Goal: Task Accomplishment & Management: Use online tool/utility

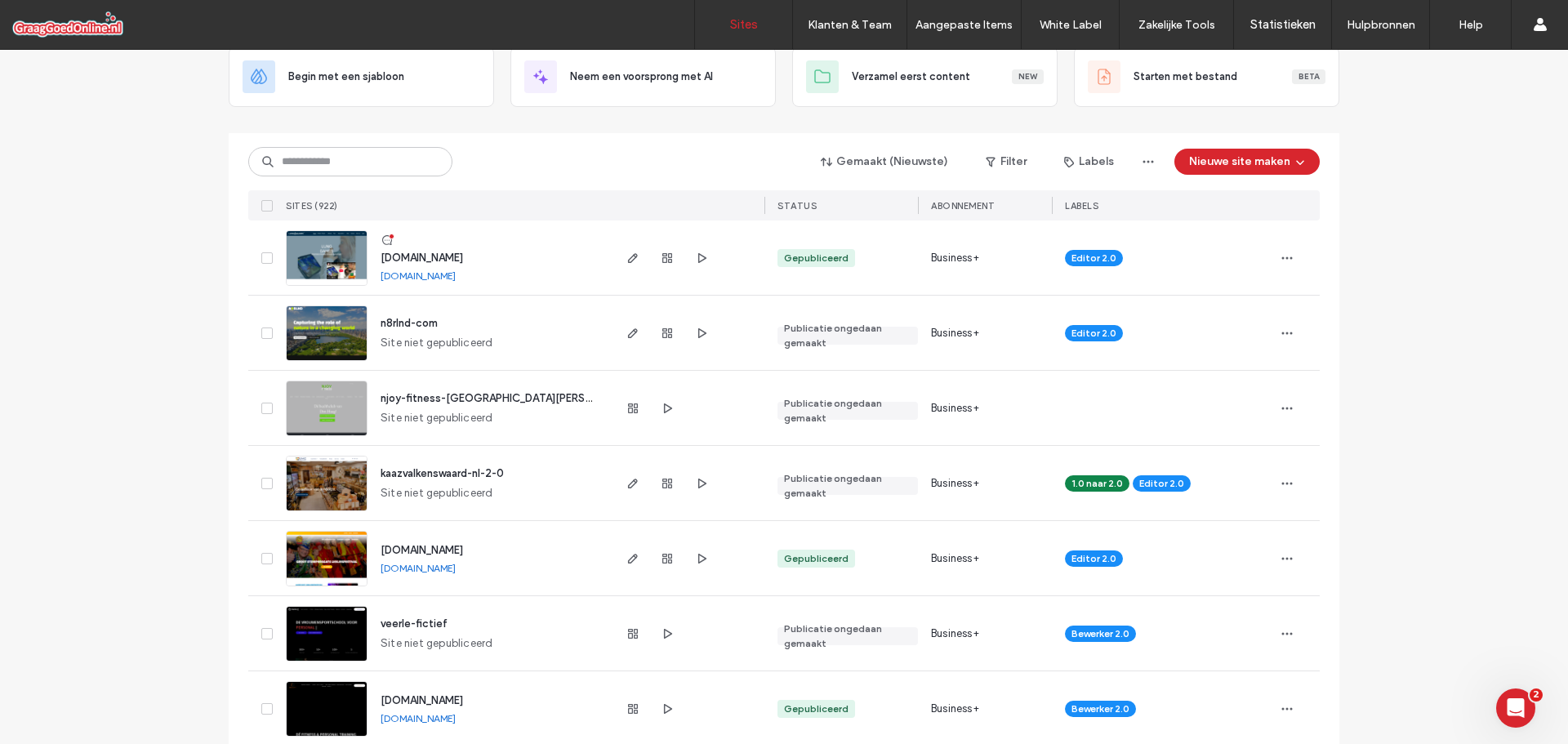
scroll to position [82, 0]
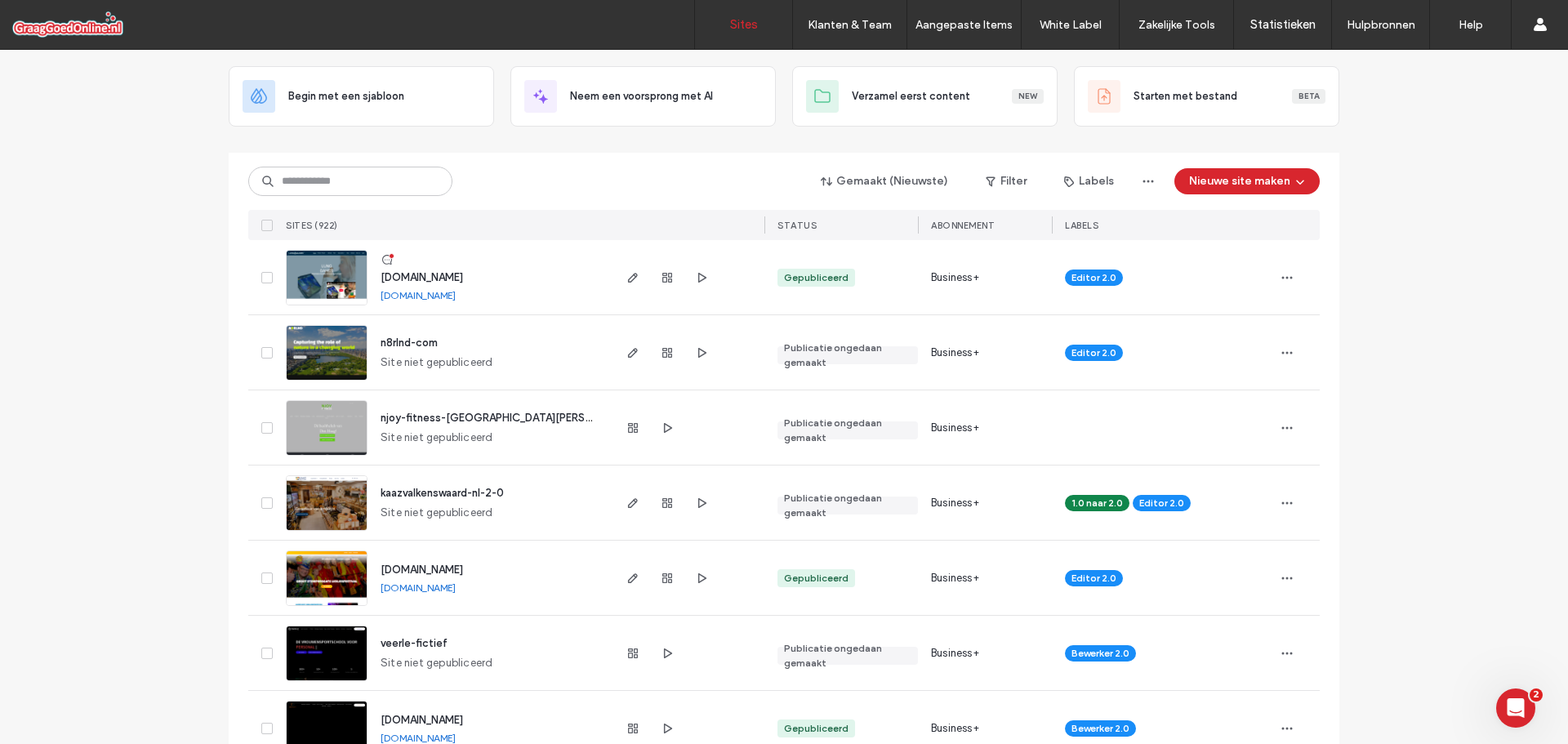
click at [395, 344] on span "n8rlnd-com" at bounding box center [410, 342] width 58 height 12
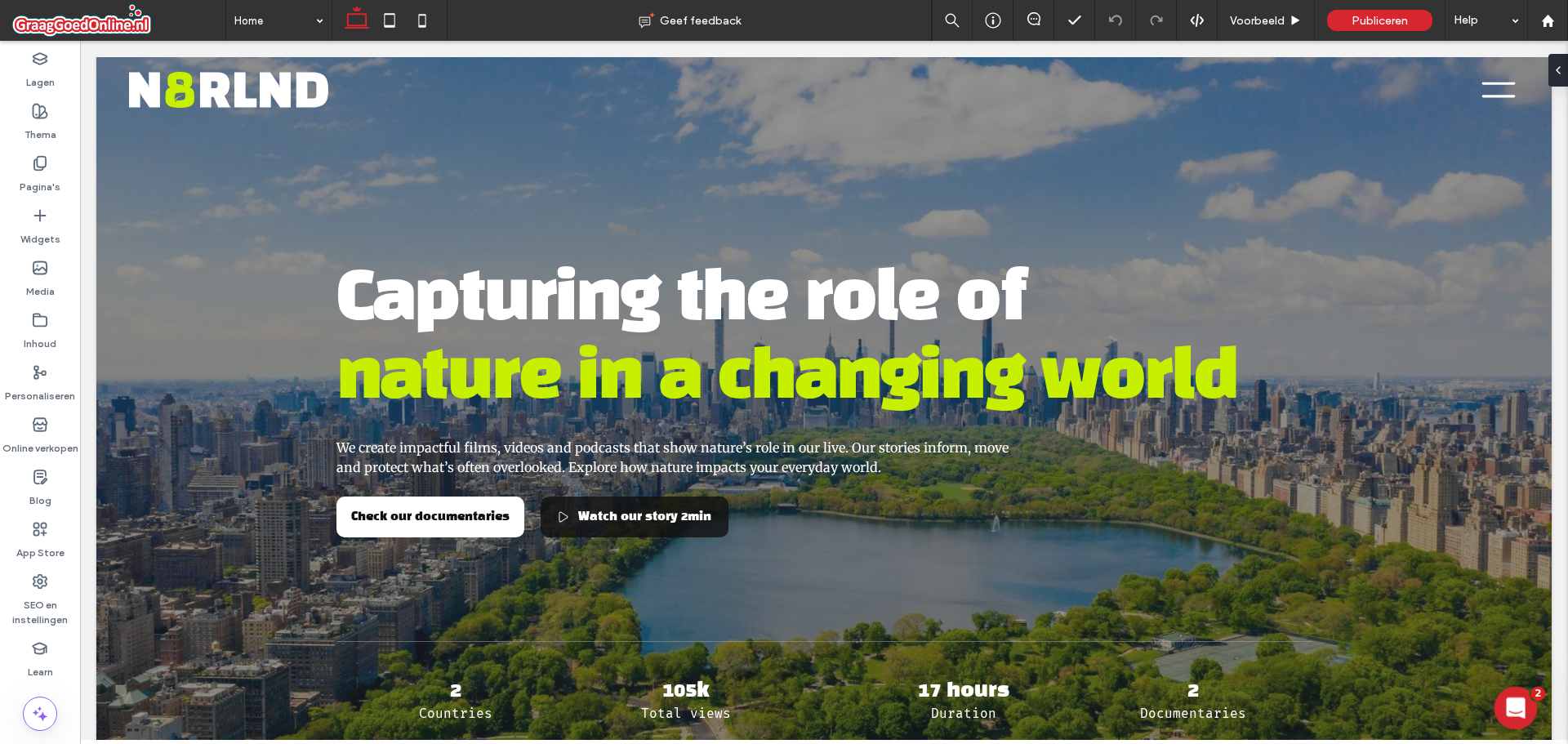
click at [1517, 714] on icon "Intercom Messenger openen" at bounding box center [1513, 706] width 27 height 27
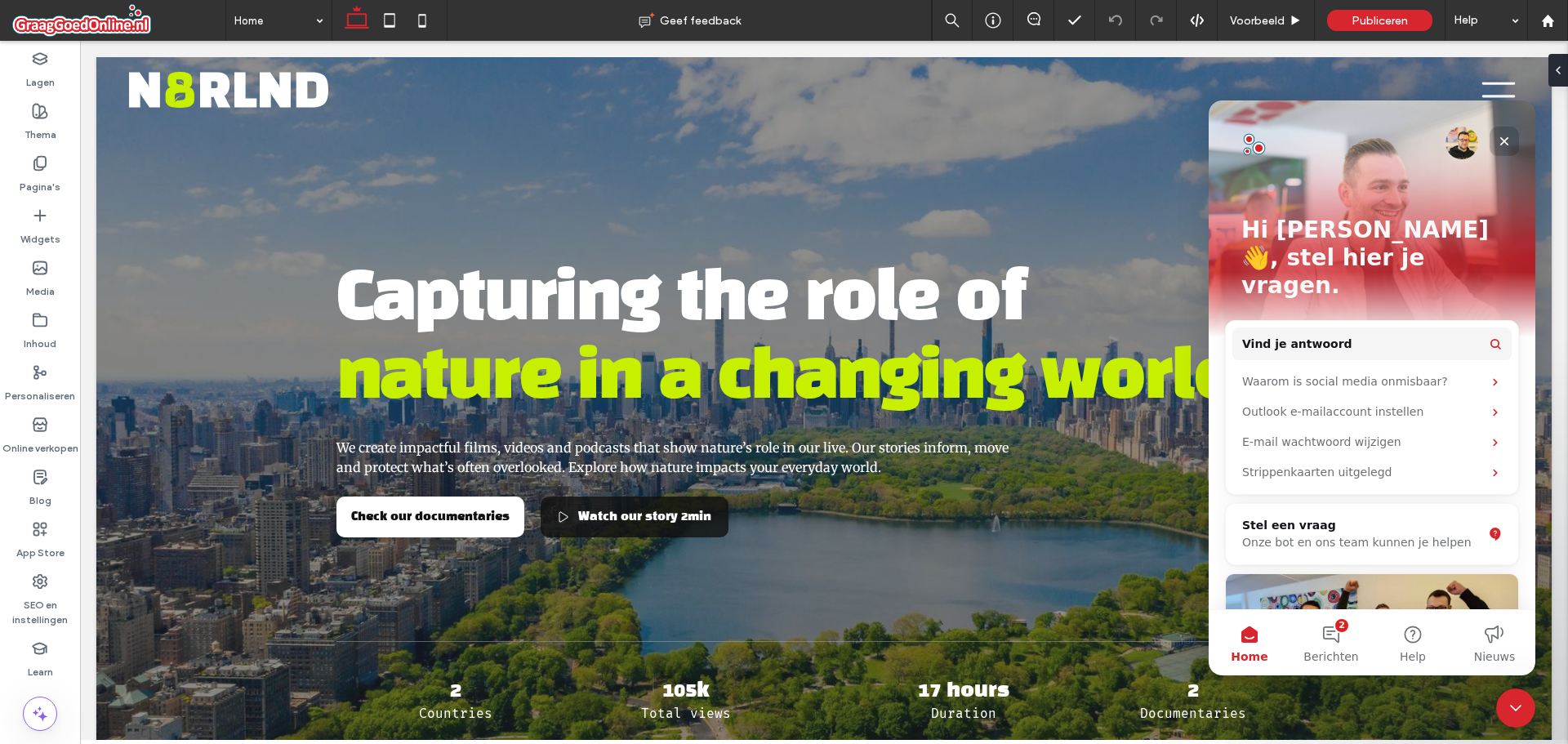
click at [1499, 142] on icon "Sluiten" at bounding box center [1504, 141] width 13 height 13
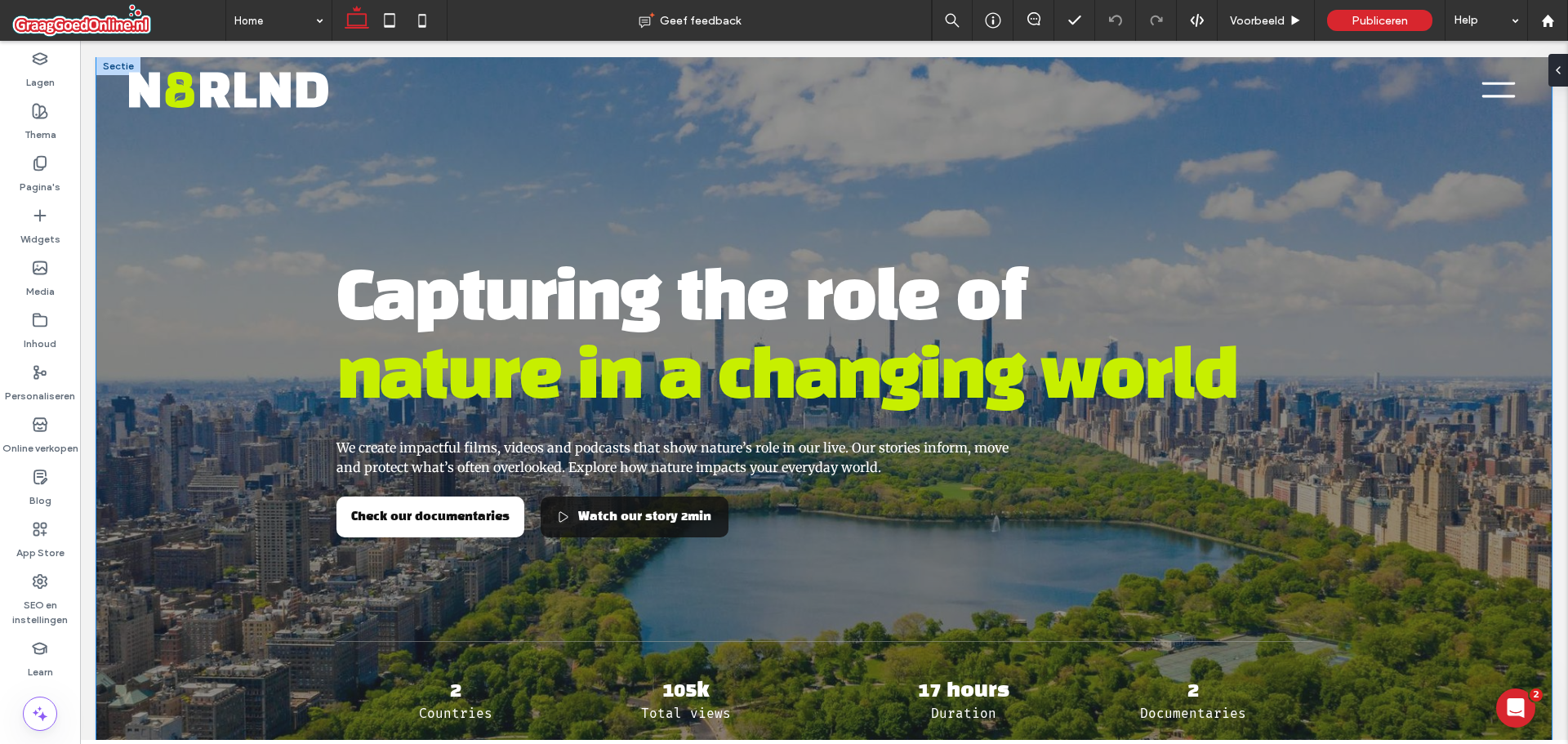
click at [199, 369] on div "Capturing the role of nature in a changing world We create impactful films, vid…" at bounding box center [825, 417] width 1456 height 720
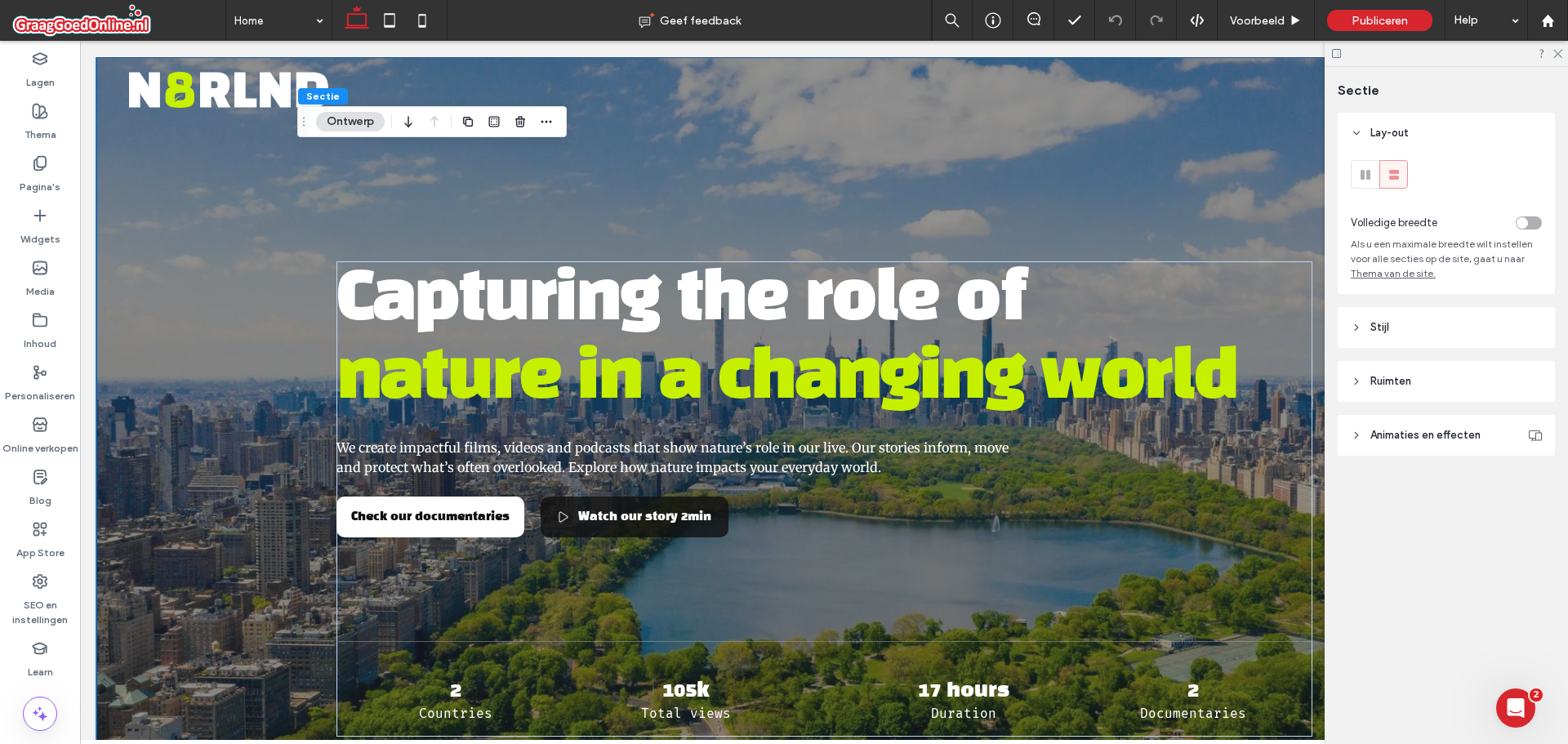
click at [343, 125] on button "Ontwerp" at bounding box center [350, 121] width 69 height 19
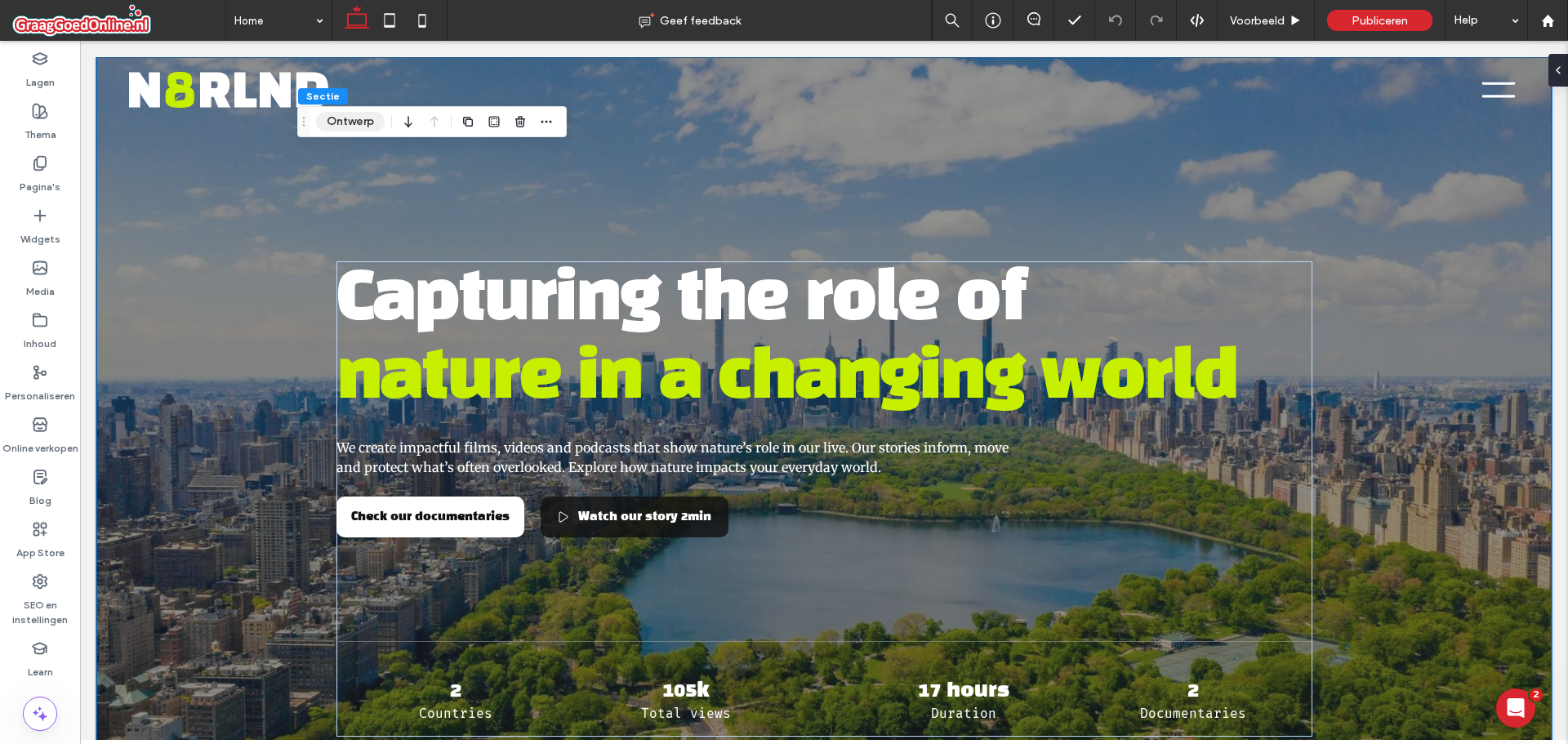
click at [375, 118] on button "Ontwerp" at bounding box center [350, 121] width 69 height 19
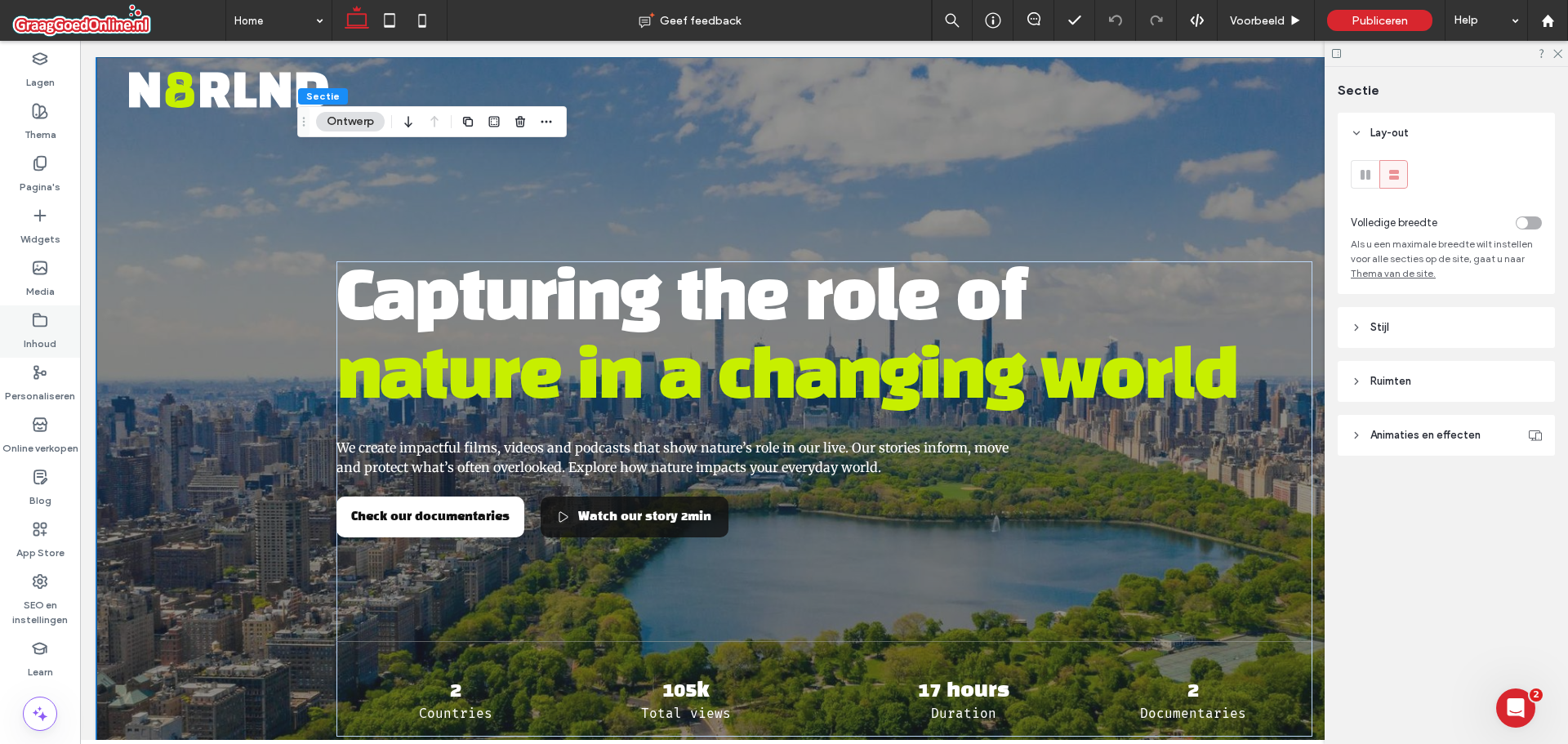
click at [38, 326] on use at bounding box center [39, 320] width 13 height 12
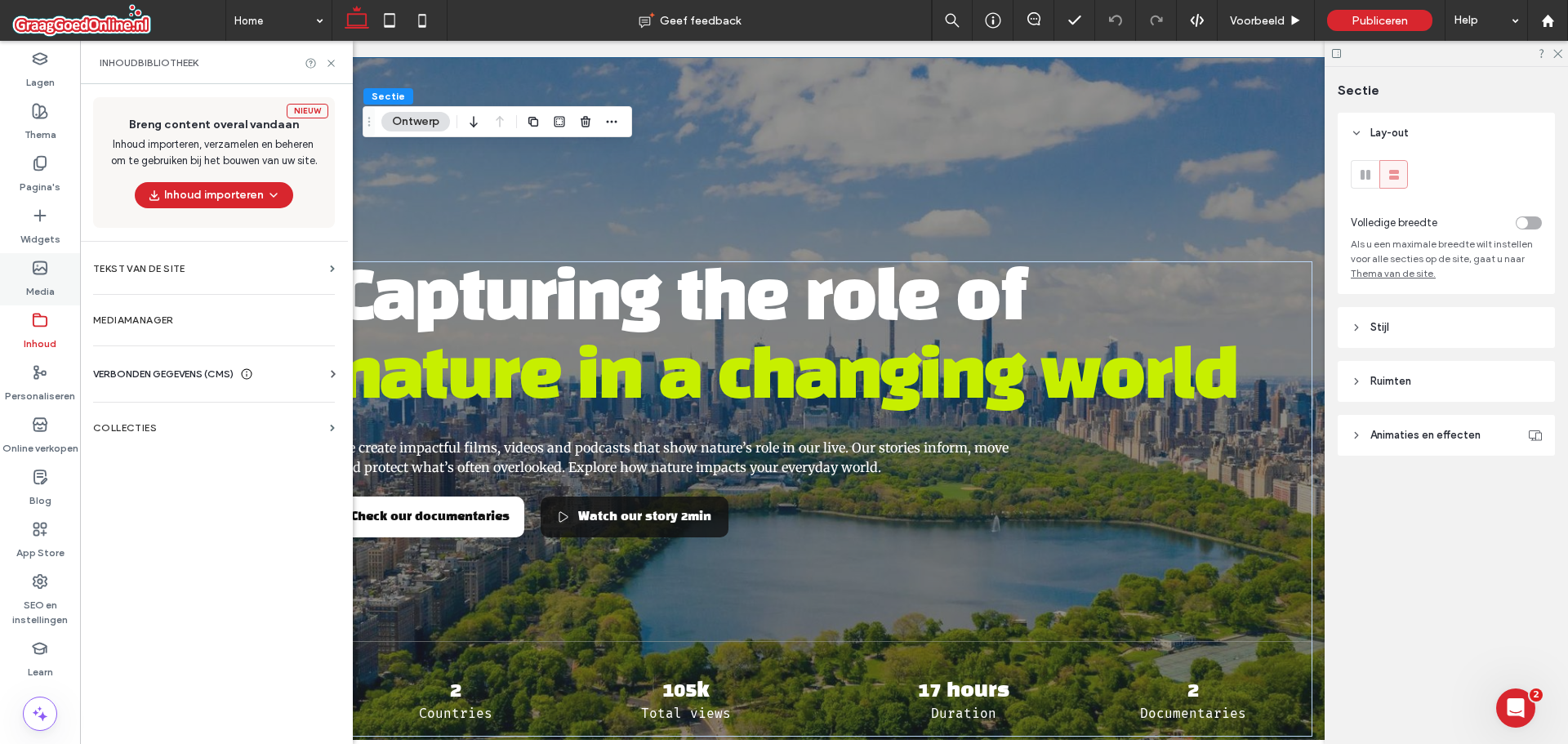
click at [37, 262] on use at bounding box center [39, 268] width 13 height 12
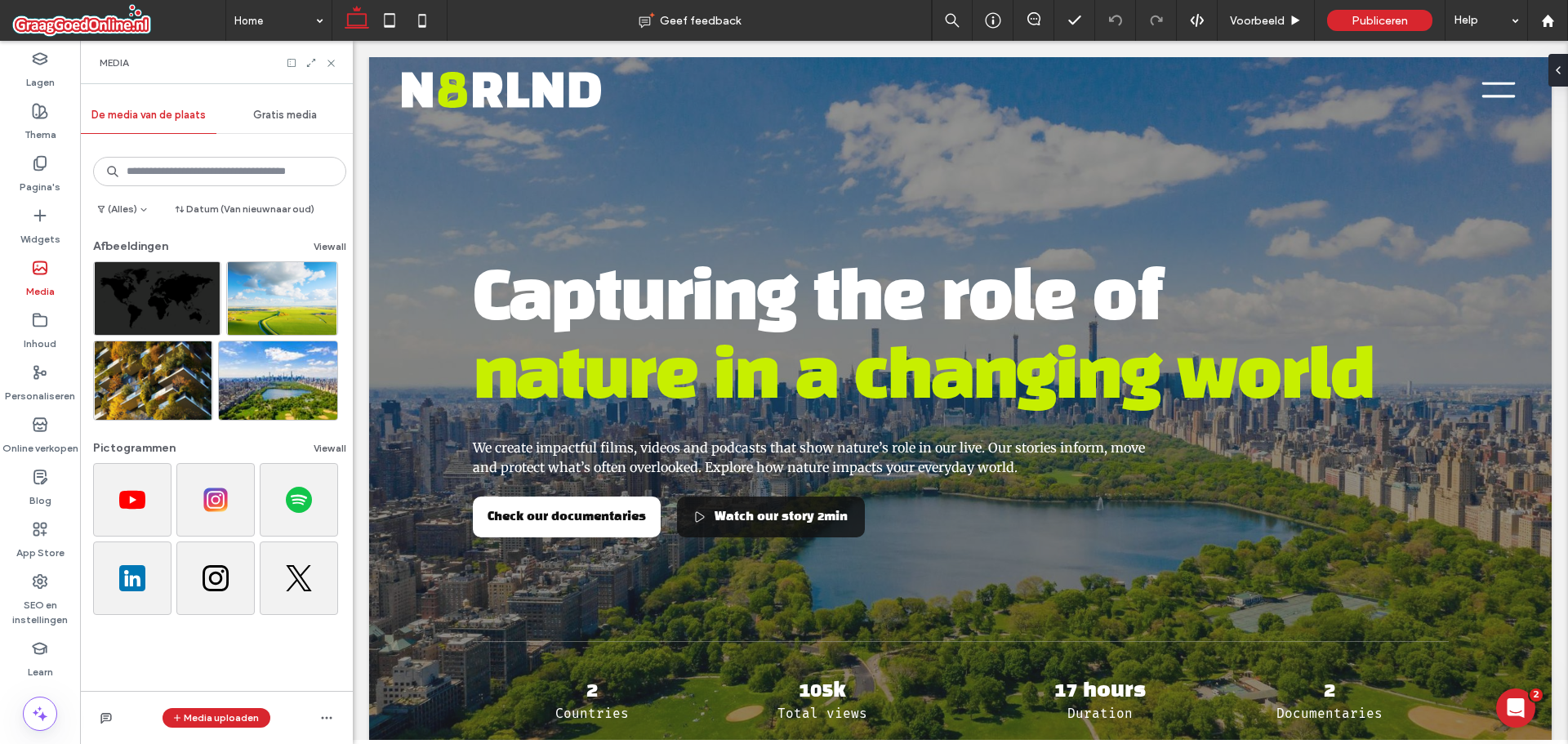
click at [309, 717] on div "Media uploaden" at bounding box center [216, 717] width 273 height 53
click at [322, 719] on icon "button" at bounding box center [326, 717] width 13 height 13
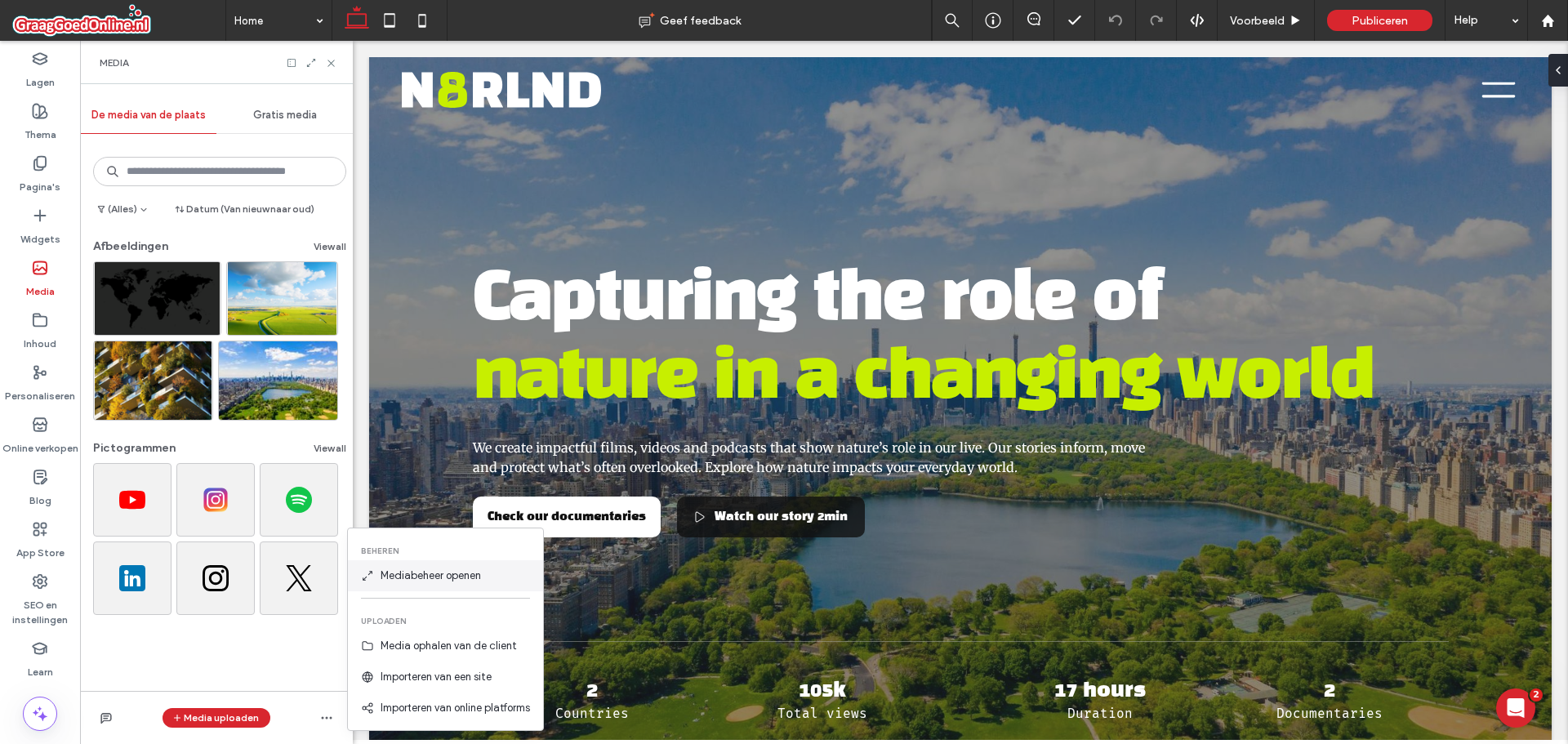
click at [399, 576] on span "Mediabeheer openen" at bounding box center [431, 575] width 100 height 17
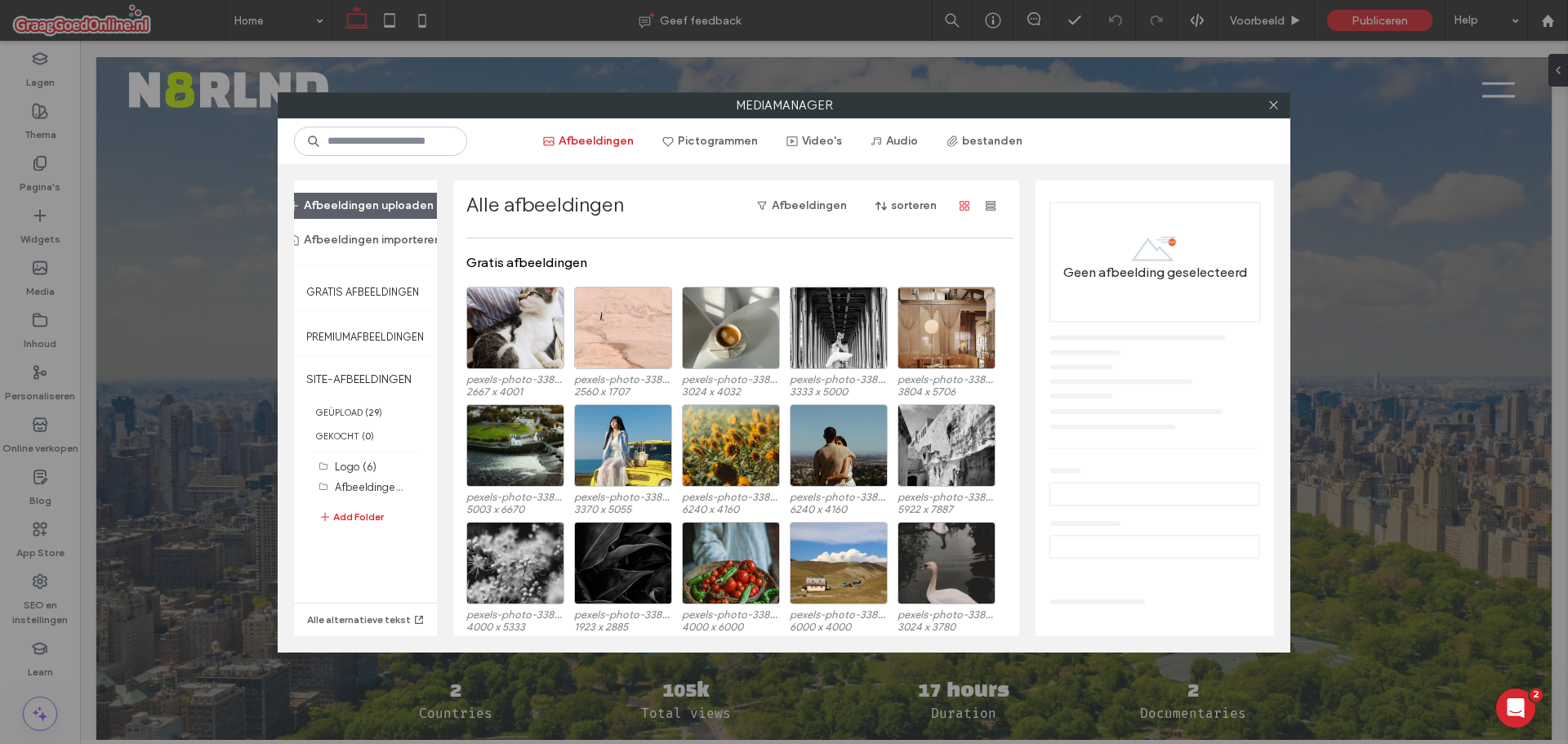
scroll to position [158, 0]
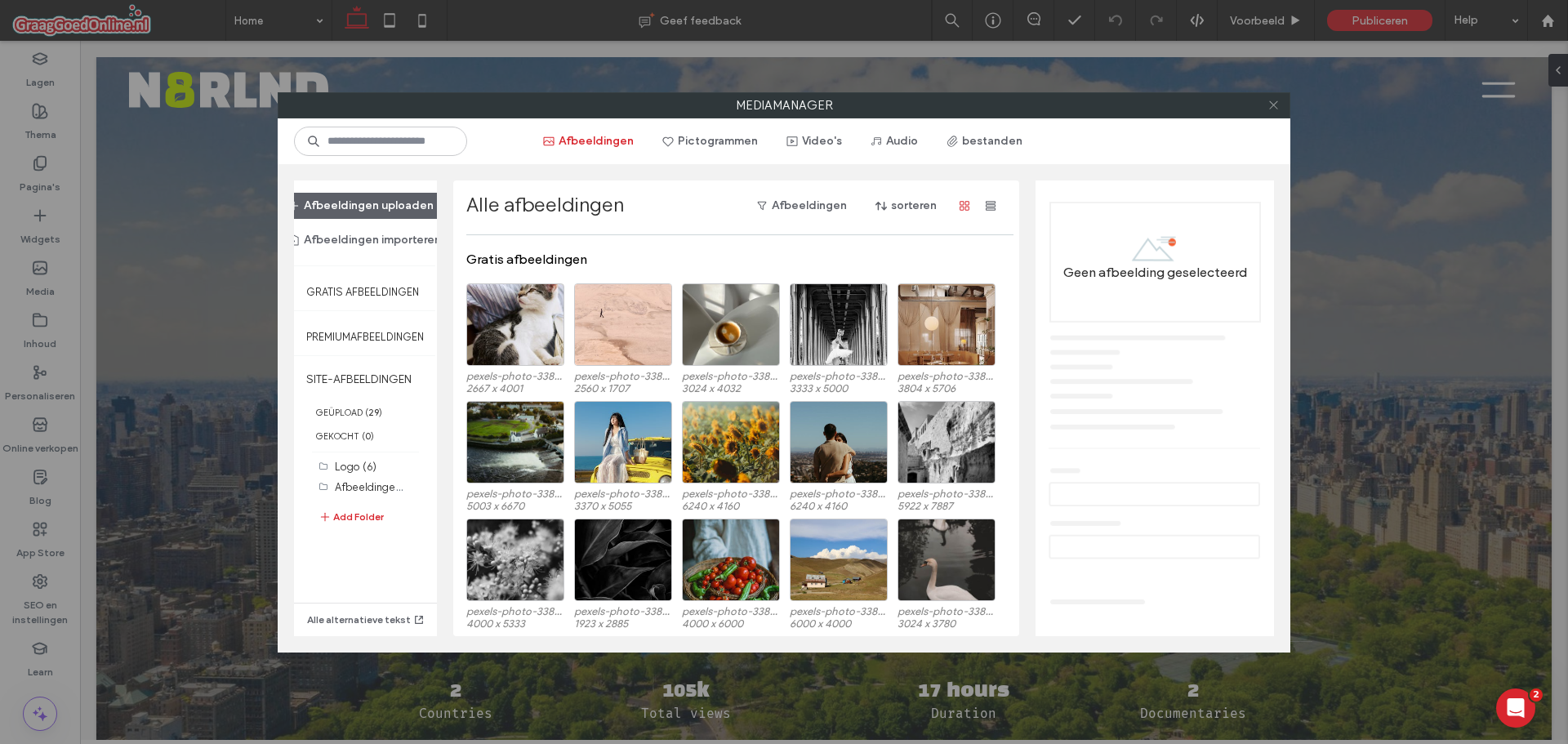
click at [1270, 100] on icon at bounding box center [1273, 105] width 12 height 12
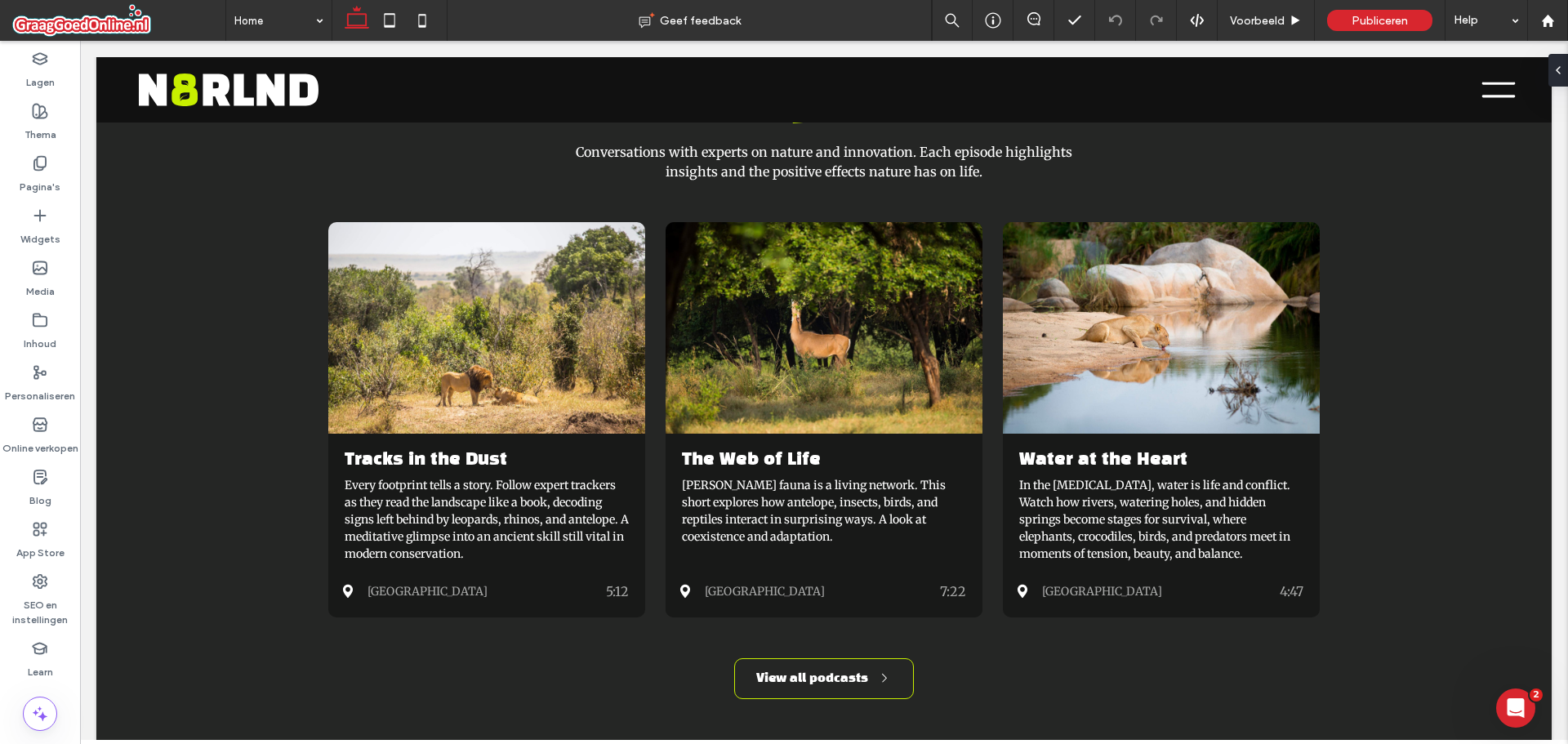
scroll to position [1633, 0]
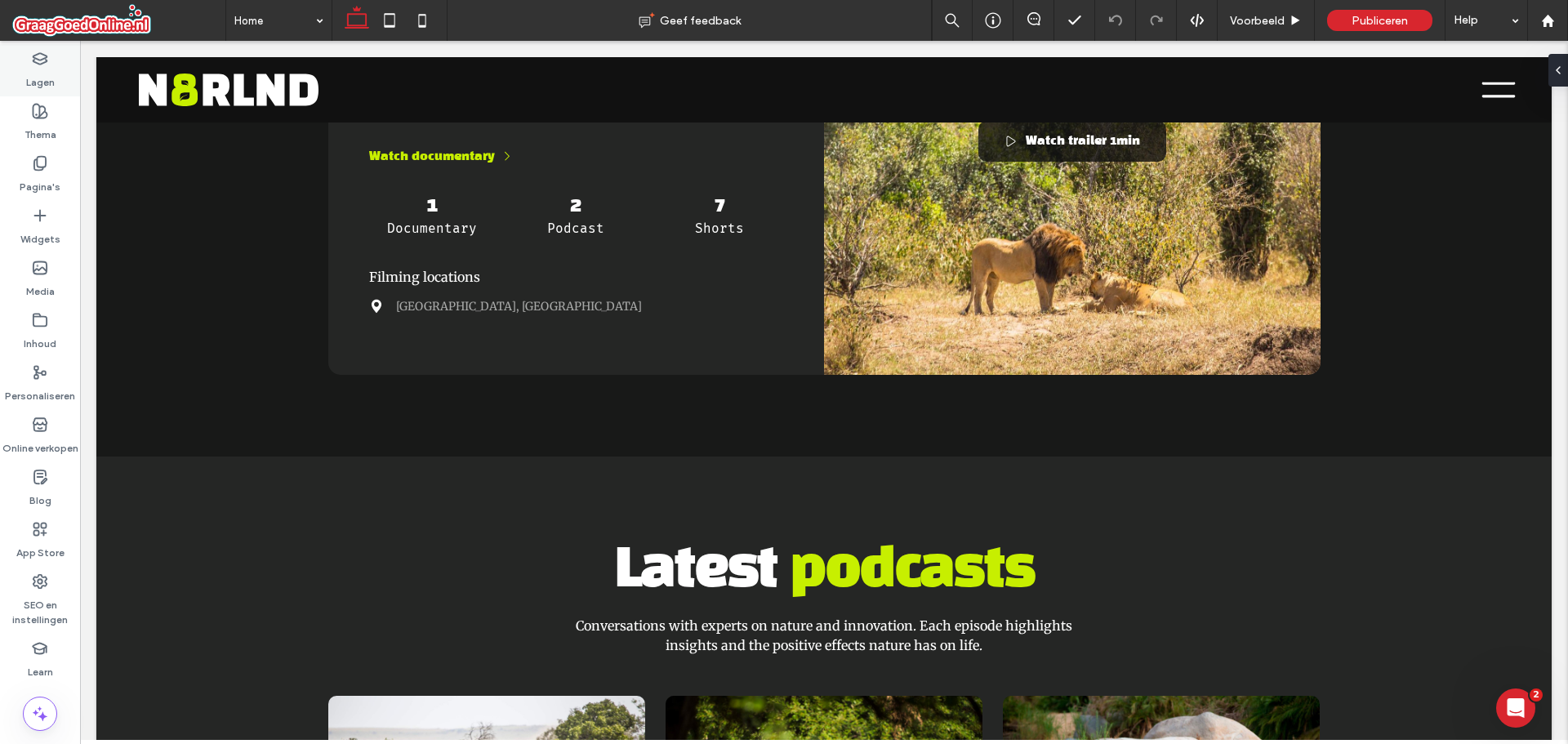
click at [45, 70] on label "Lagen" at bounding box center [40, 78] width 29 height 23
